Goal: Navigation & Orientation: Find specific page/section

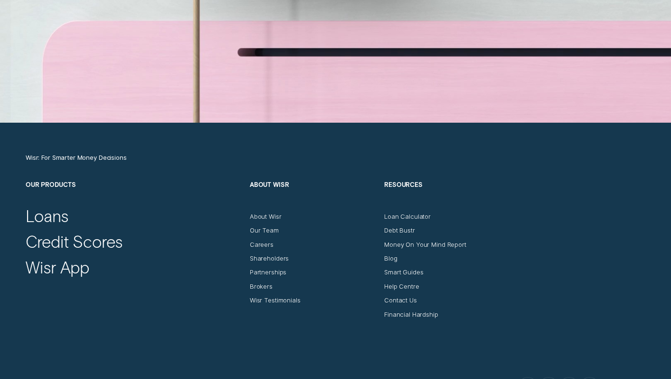
scroll to position [3101, 0]
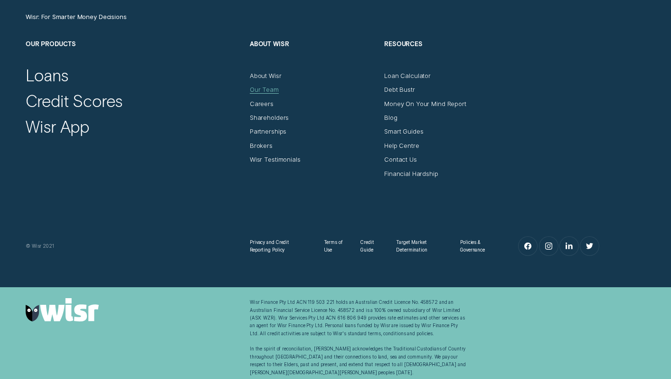
click at [256, 86] on div "Our Team" at bounding box center [264, 89] width 29 height 8
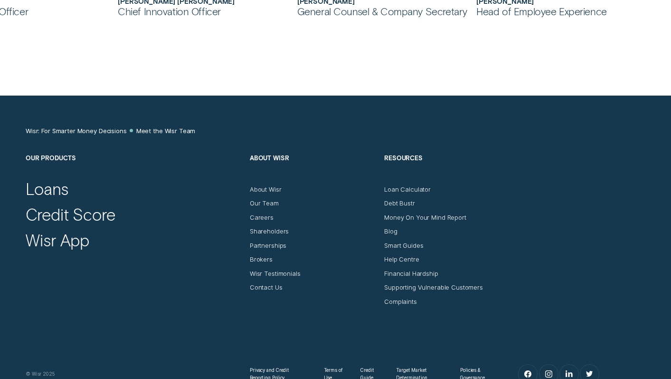
scroll to position [896, 0]
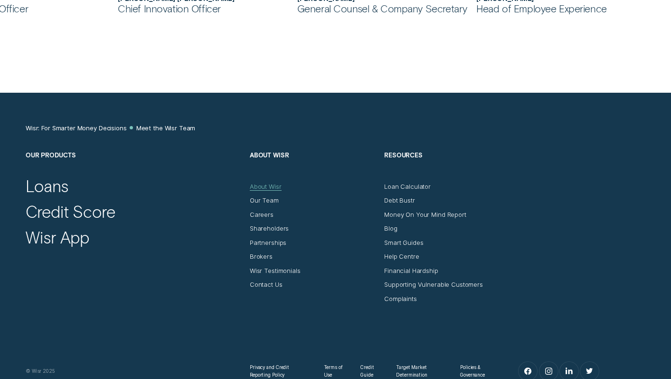
click at [264, 182] on div "About Wisr" at bounding box center [266, 186] width 32 height 8
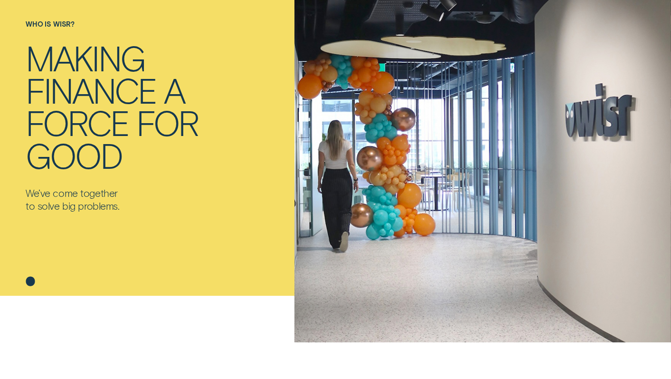
scroll to position [12, 0]
